Goal: Task Accomplishment & Management: Use online tool/utility

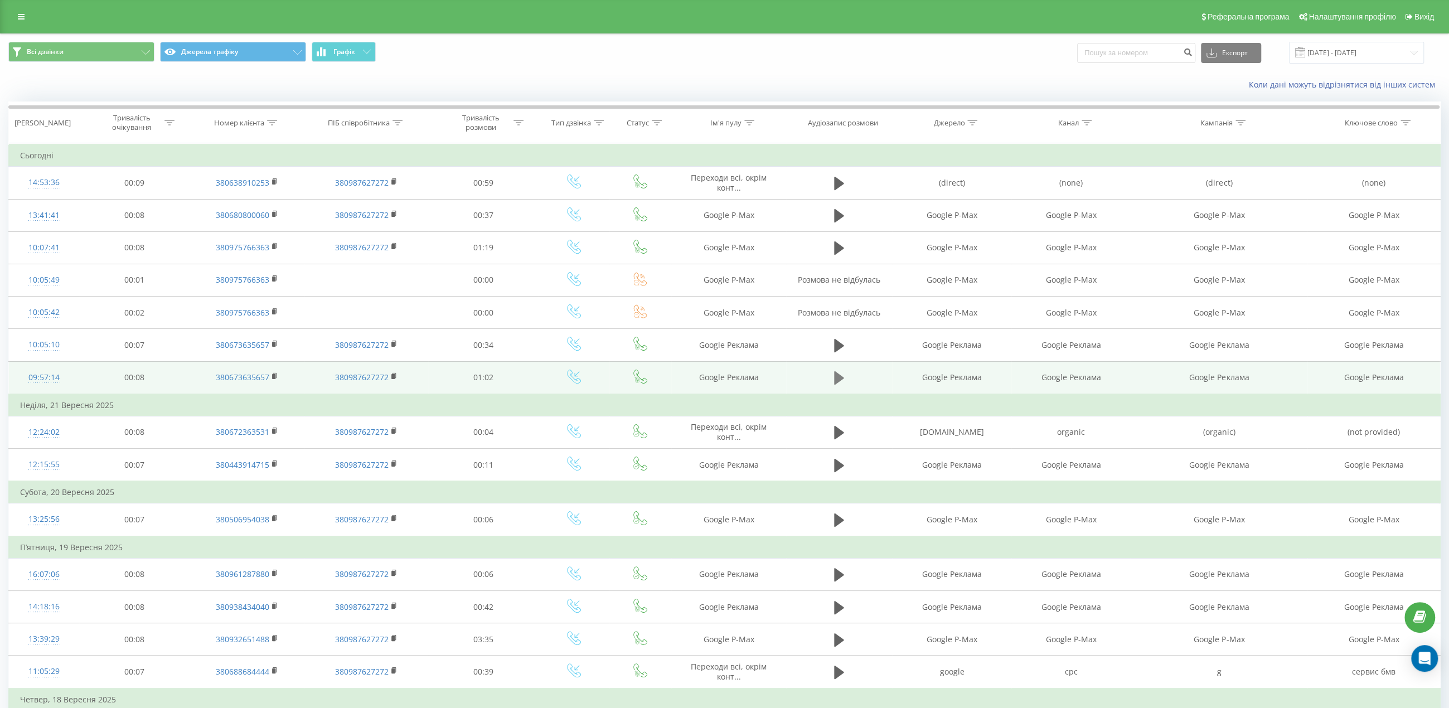
click at [837, 372] on icon at bounding box center [839, 377] width 10 height 13
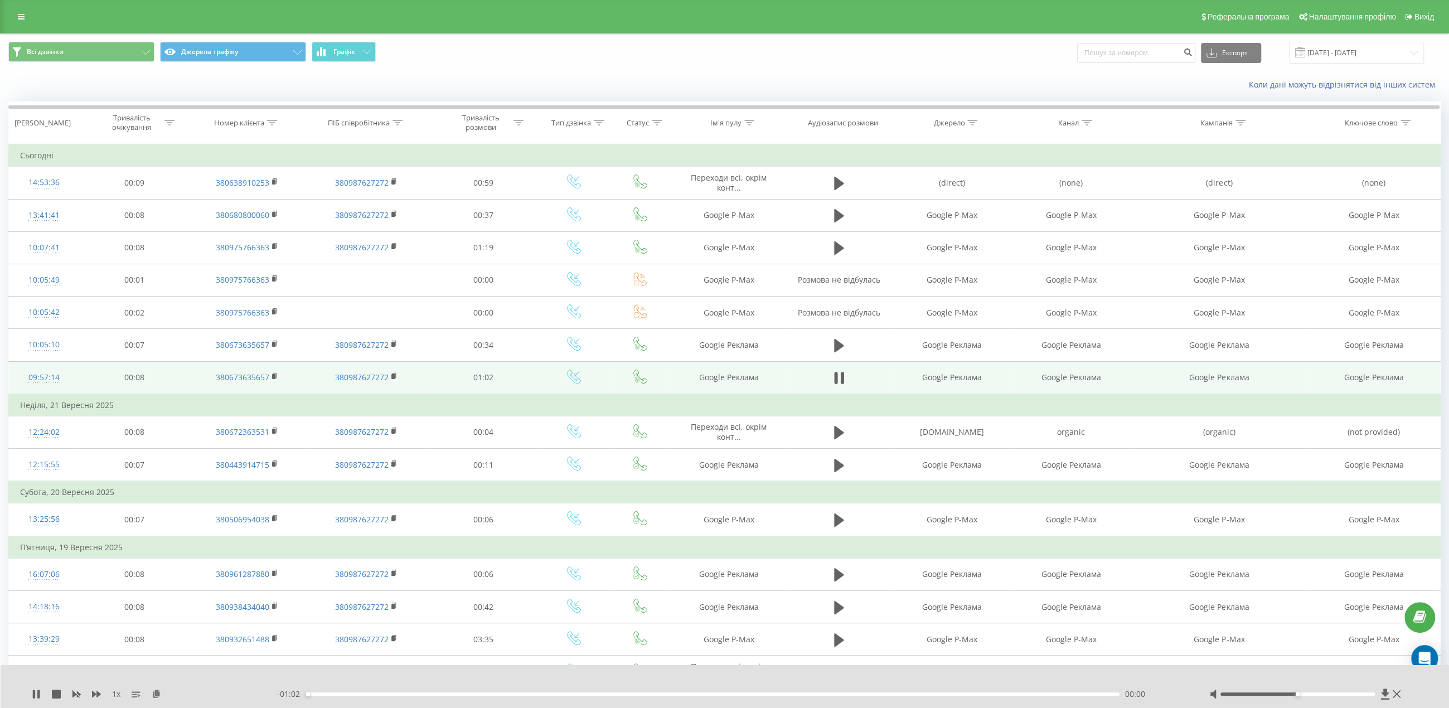
click at [496, 691] on div "- 01:02 00:00 00:00" at bounding box center [729, 694] width 904 height 11
click at [491, 694] on div "00:00" at bounding box center [713, 693] width 814 height 3
drag, startPoint x: 1328, startPoint y: 695, endPoint x: 1382, endPoint y: 694, distance: 54.1
click at [1382, 694] on div at bounding box center [1306, 694] width 194 height 11
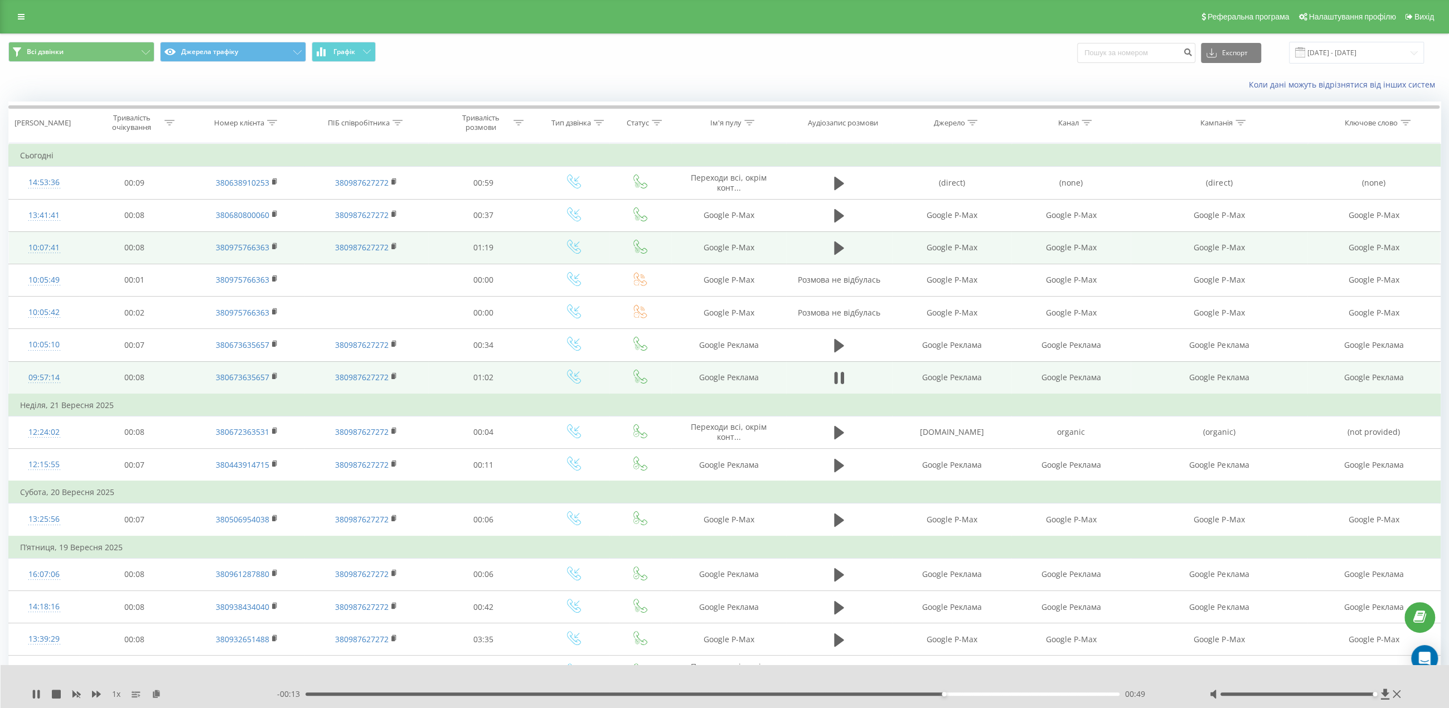
click at [830, 247] on td at bounding box center [839, 247] width 106 height 32
click at [835, 244] on icon at bounding box center [839, 247] width 10 height 13
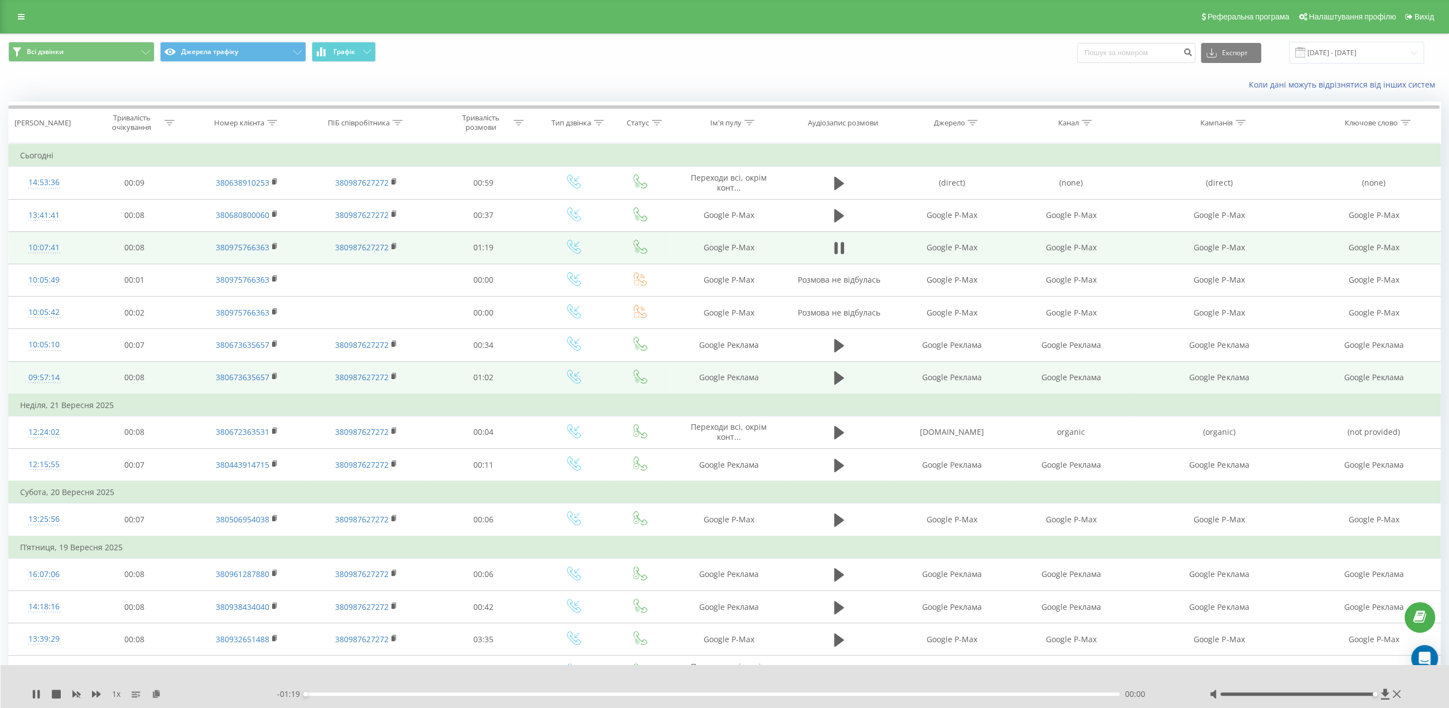
click at [363, 688] on div "1 x - 01:19 00:00 00:00" at bounding box center [725, 686] width 1449 height 43
click at [364, 692] on div "00:05" at bounding box center [713, 693] width 814 height 3
click at [410, 696] on div "- 01:11 00:07 00:07" at bounding box center [729, 694] width 904 height 11
click at [435, 694] on div "00:08" at bounding box center [713, 693] width 814 height 3
click at [487, 694] on div "00:13" at bounding box center [713, 693] width 814 height 3
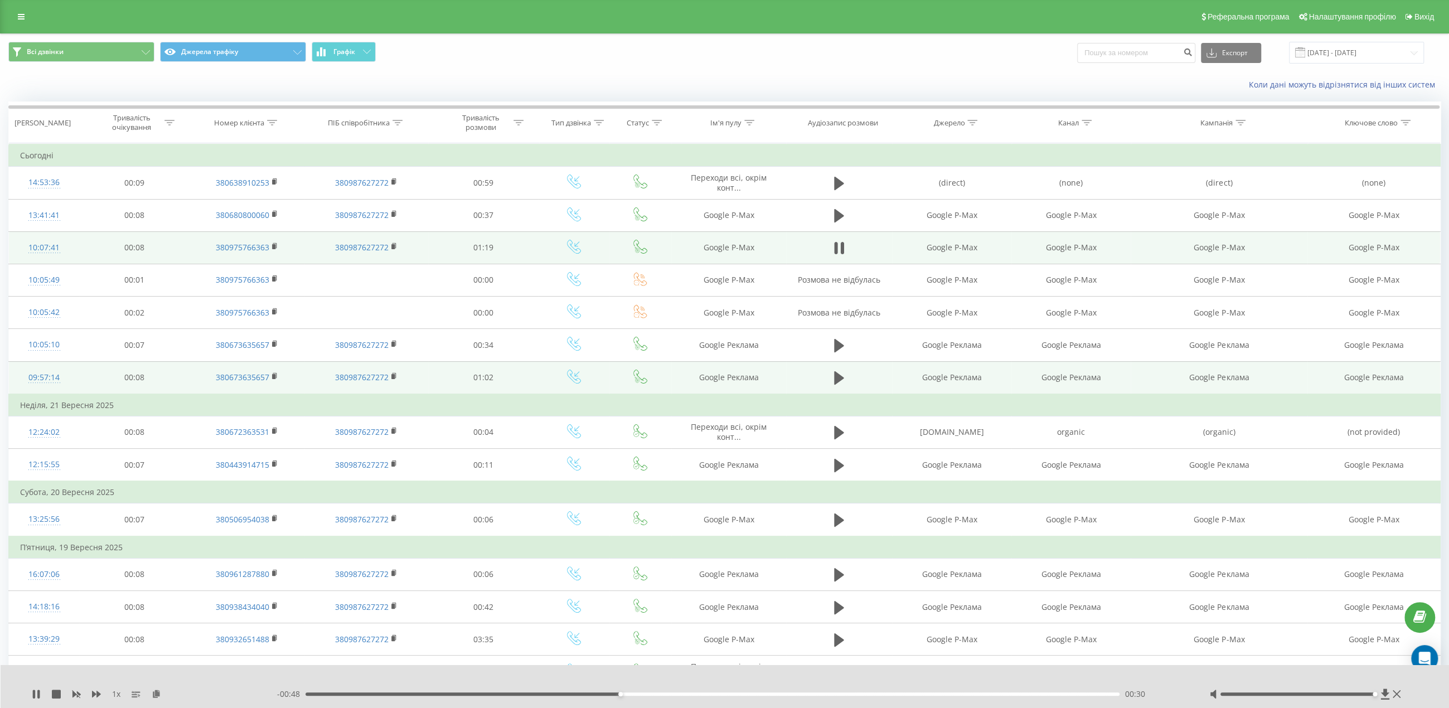
click at [663, 84] on div "Коли дані можуть відрізнятися вiд інших систем" at bounding box center [996, 84] width 905 height 11
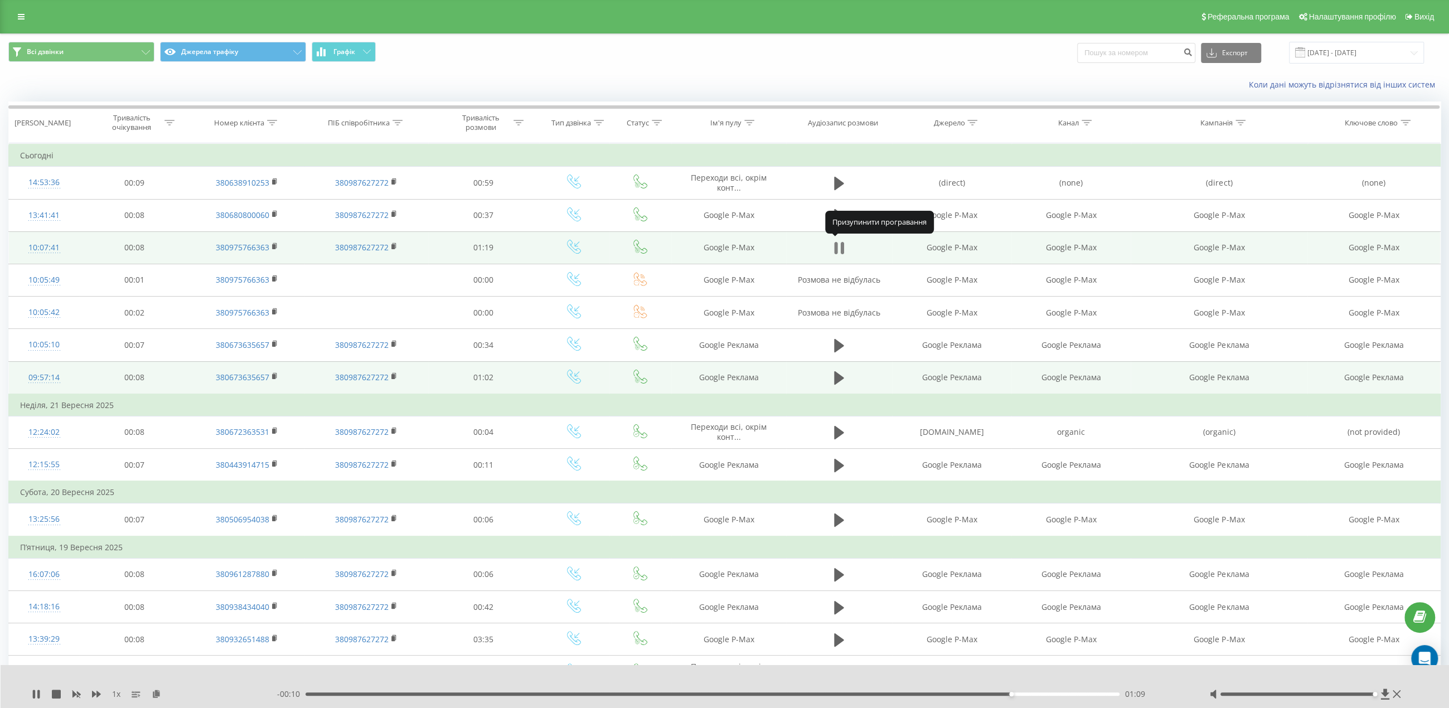
click at [844, 249] on icon at bounding box center [842, 248] width 3 height 12
